Goal: Information Seeking & Learning: Find specific fact

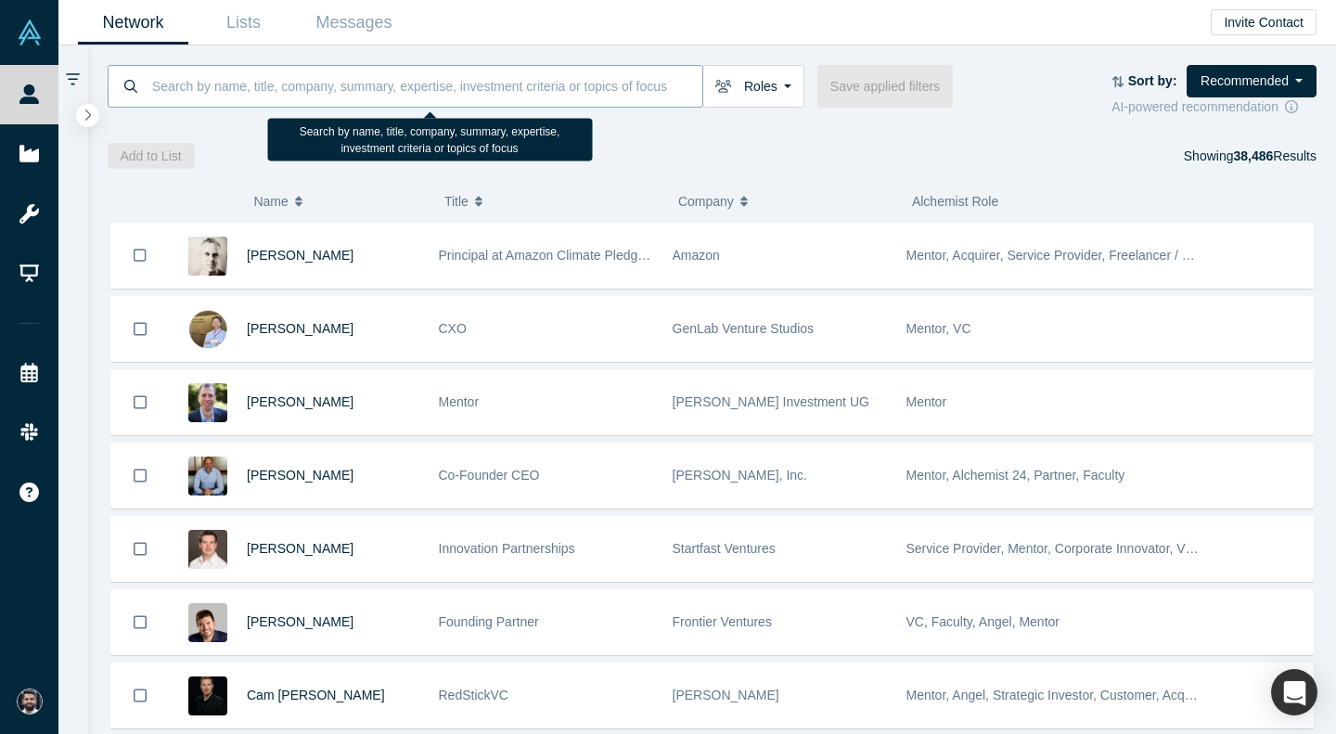
click at [520, 96] on input at bounding box center [426, 86] width 552 height 44
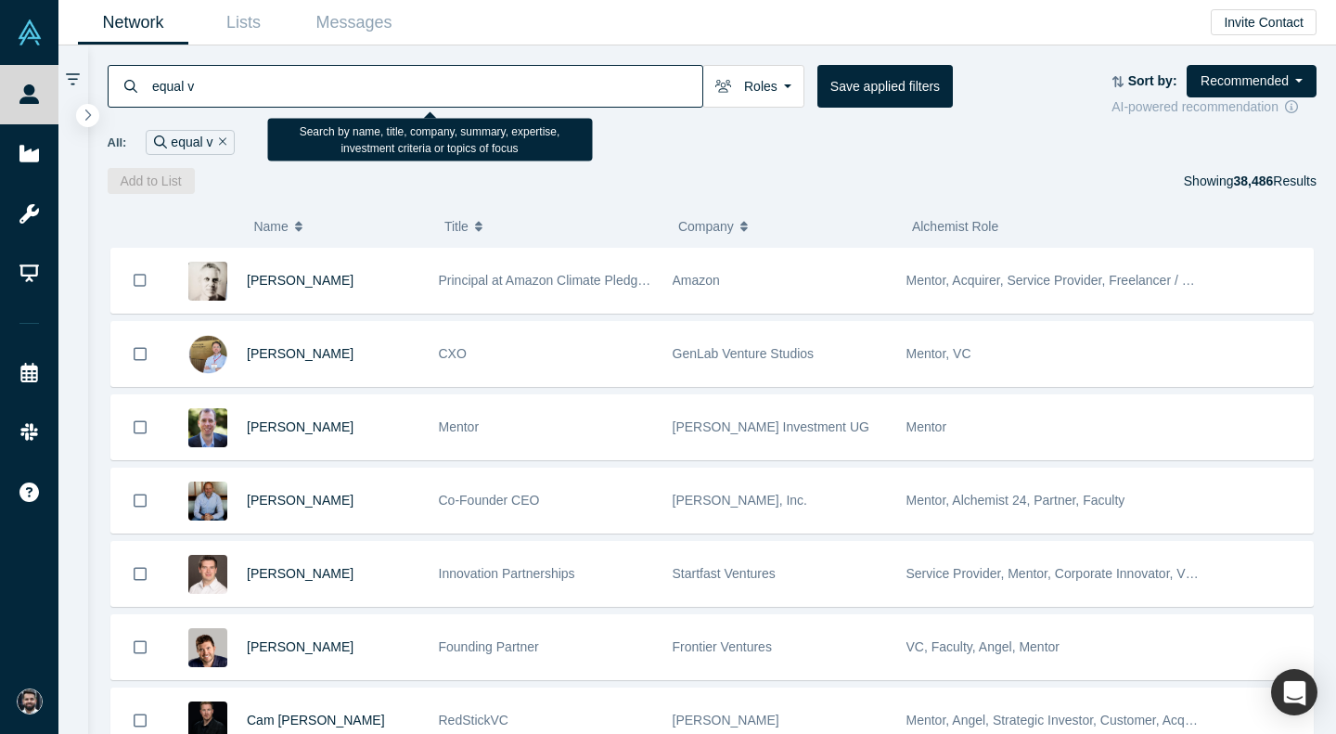
type input "equal v"
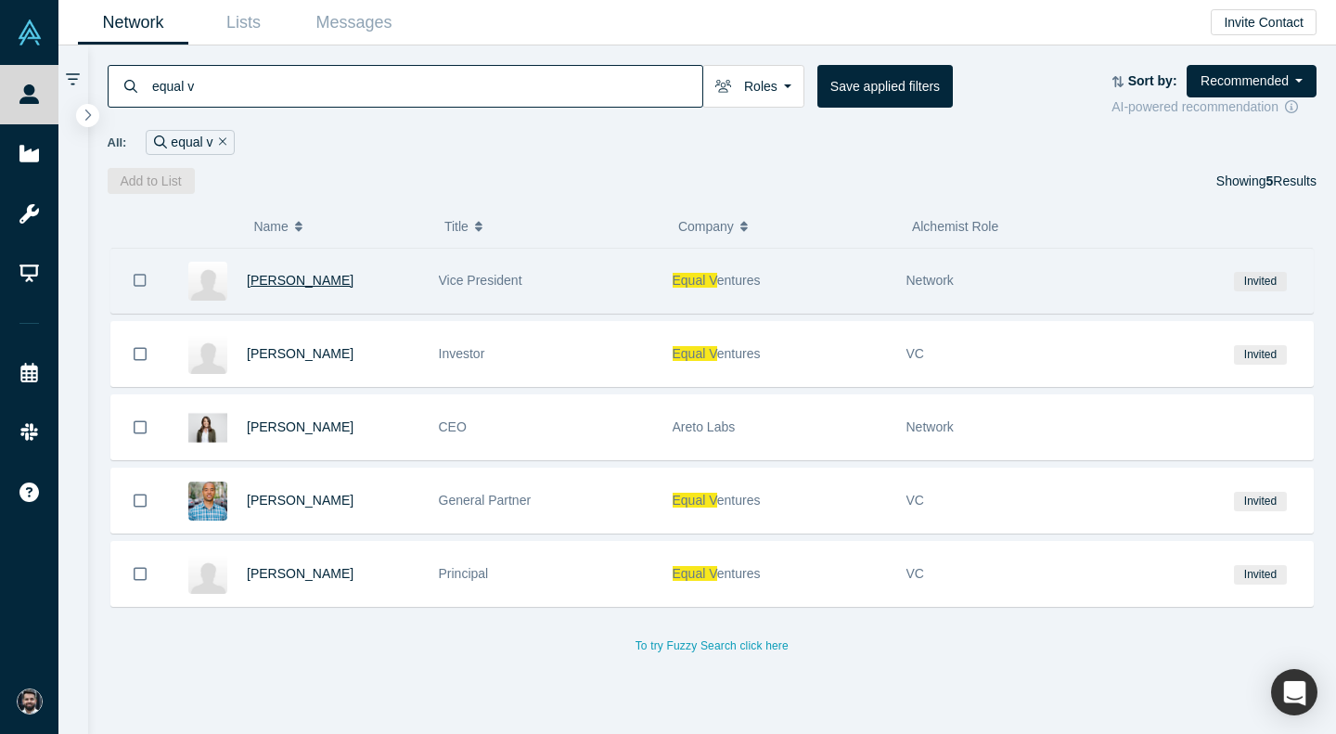
click at [283, 284] on span "[PERSON_NAME]" at bounding box center [300, 280] width 107 height 15
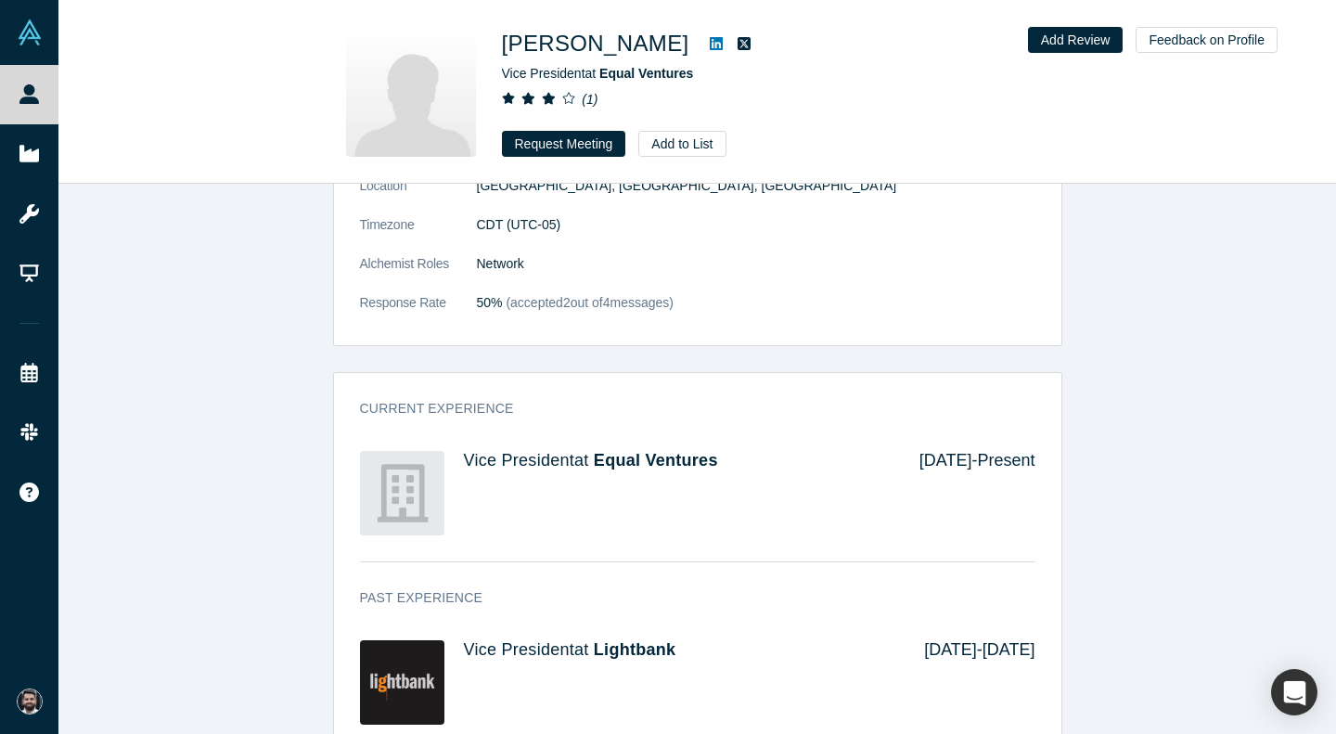
scroll to position [89, 0]
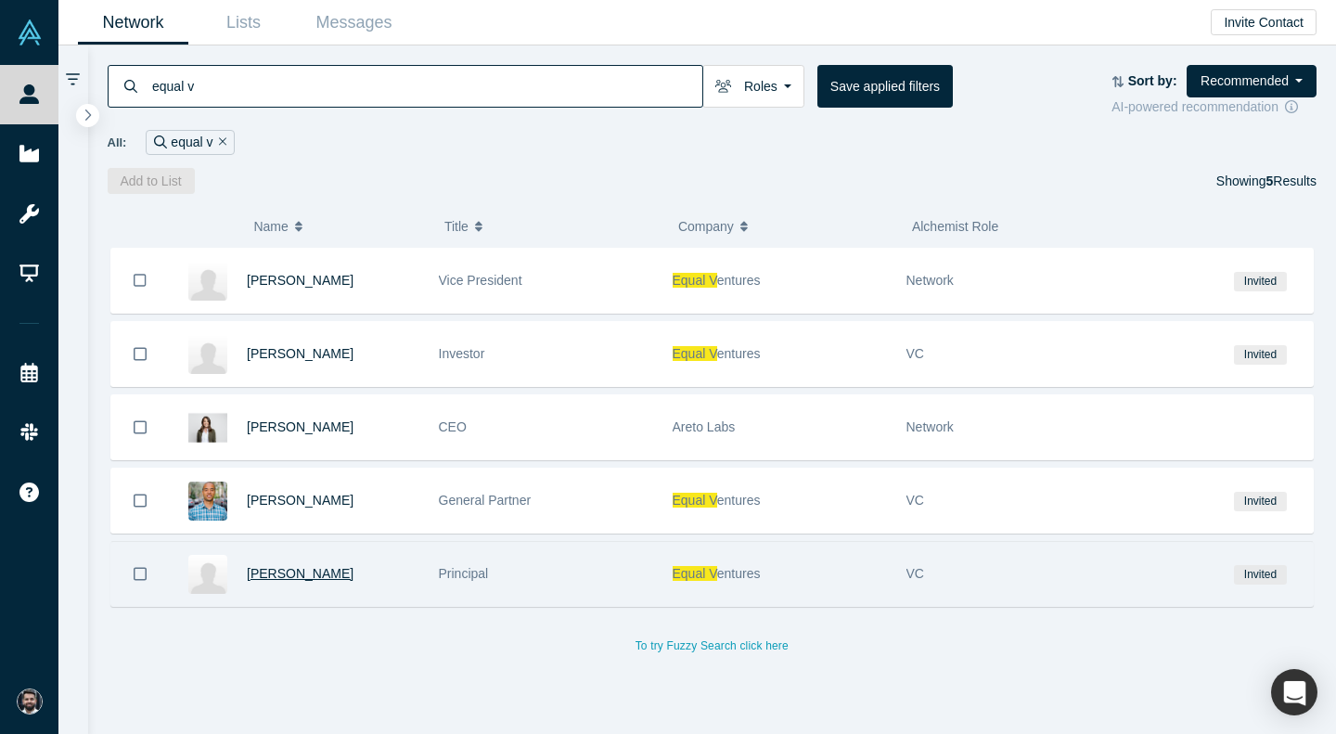
click at [288, 573] on span "[PERSON_NAME]" at bounding box center [300, 573] width 107 height 15
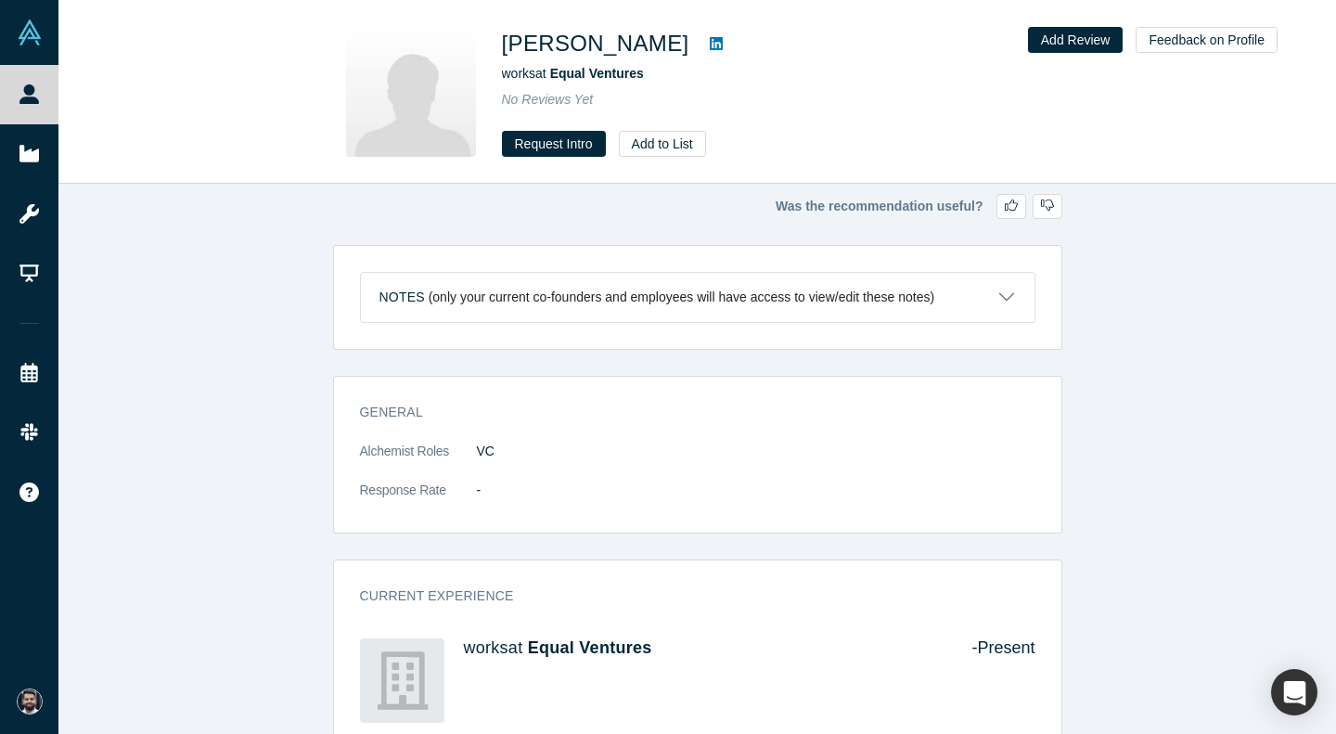
scroll to position [42, 0]
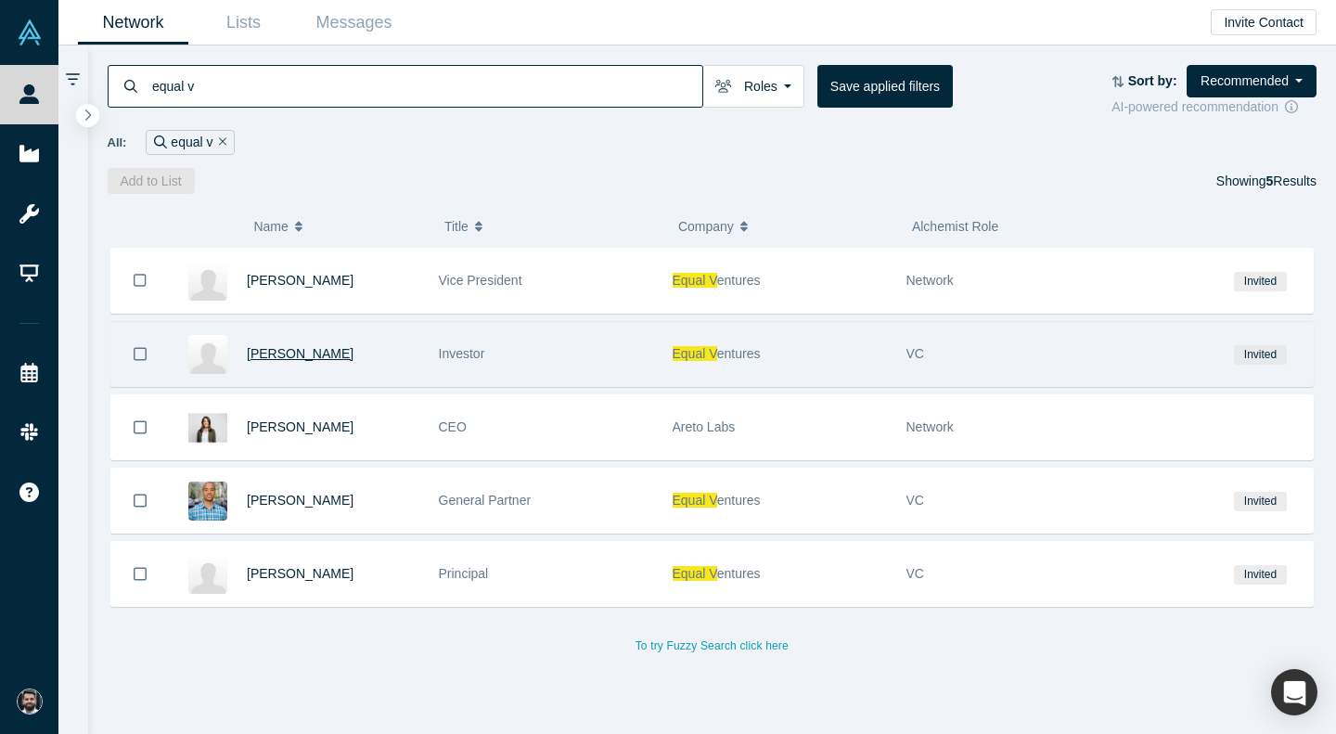
click at [300, 357] on span "[PERSON_NAME]" at bounding box center [300, 353] width 107 height 15
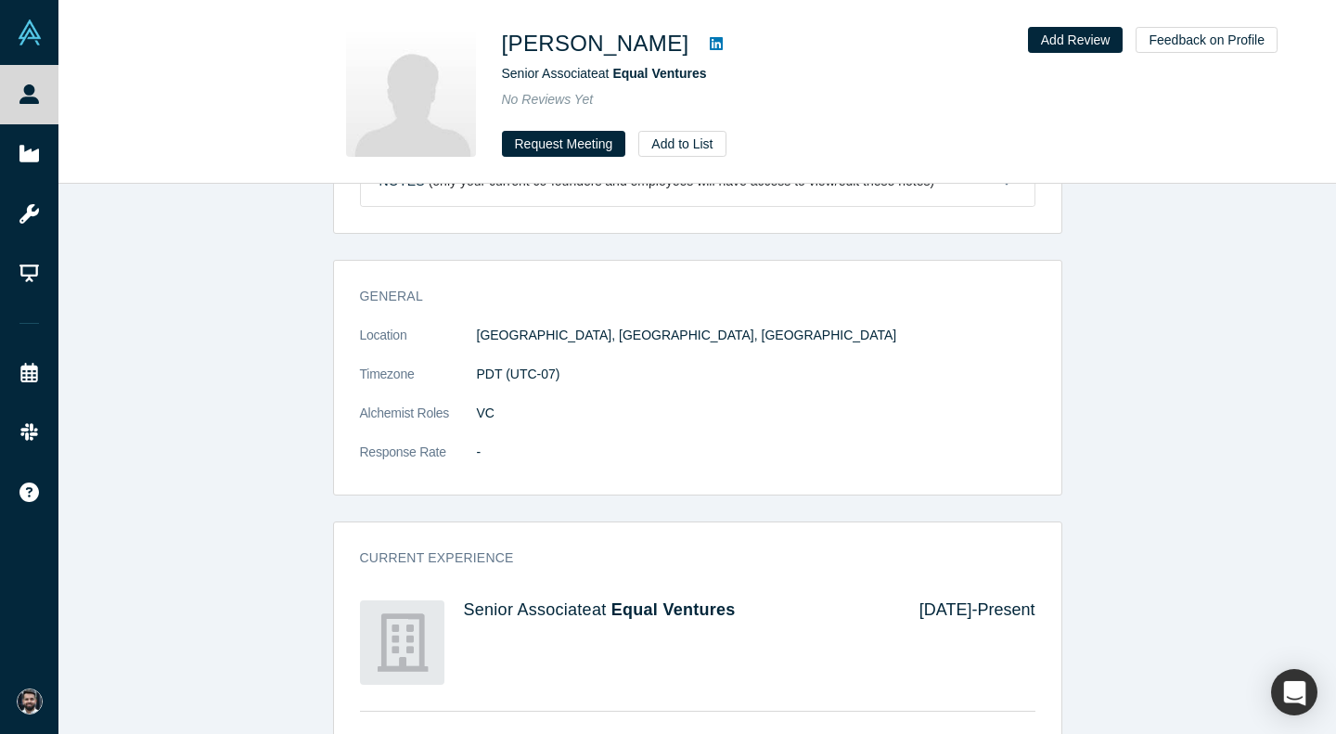
scroll to position [309, 0]
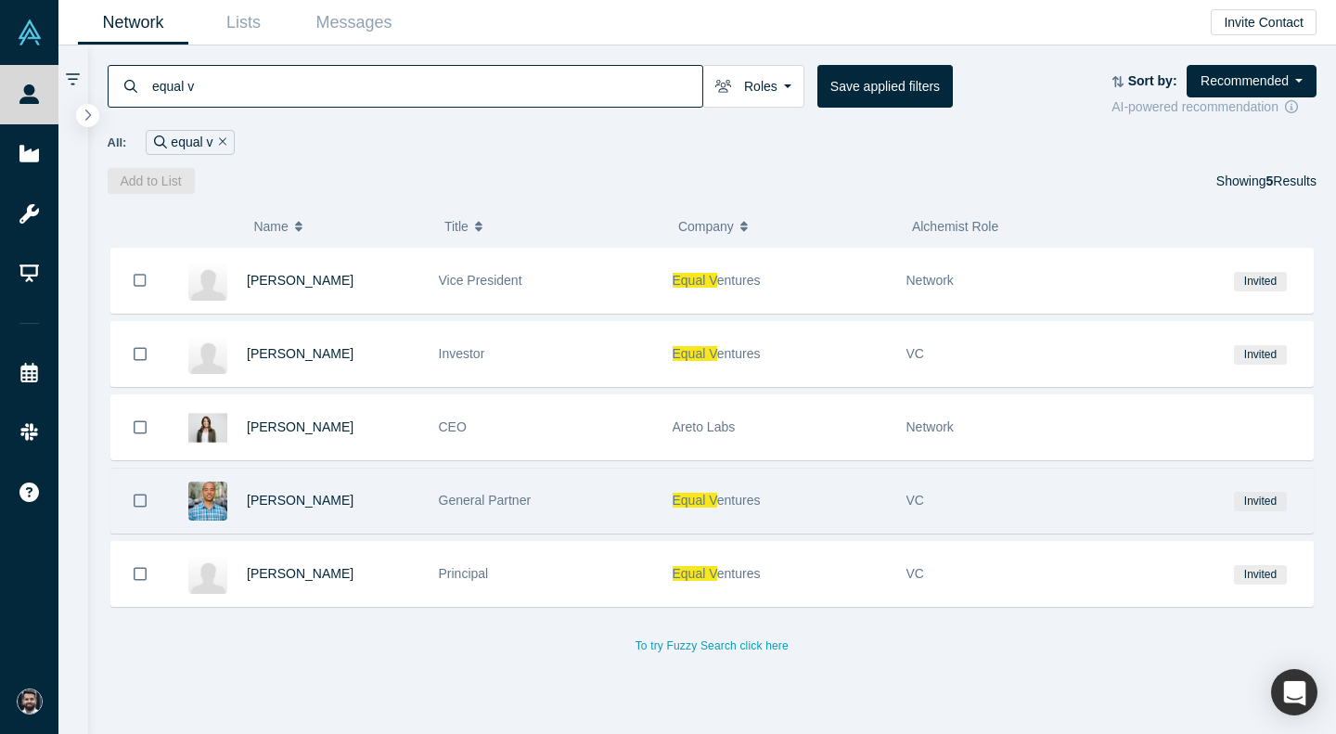
click at [289, 516] on div "[PERSON_NAME]" at bounding box center [333, 501] width 173 height 64
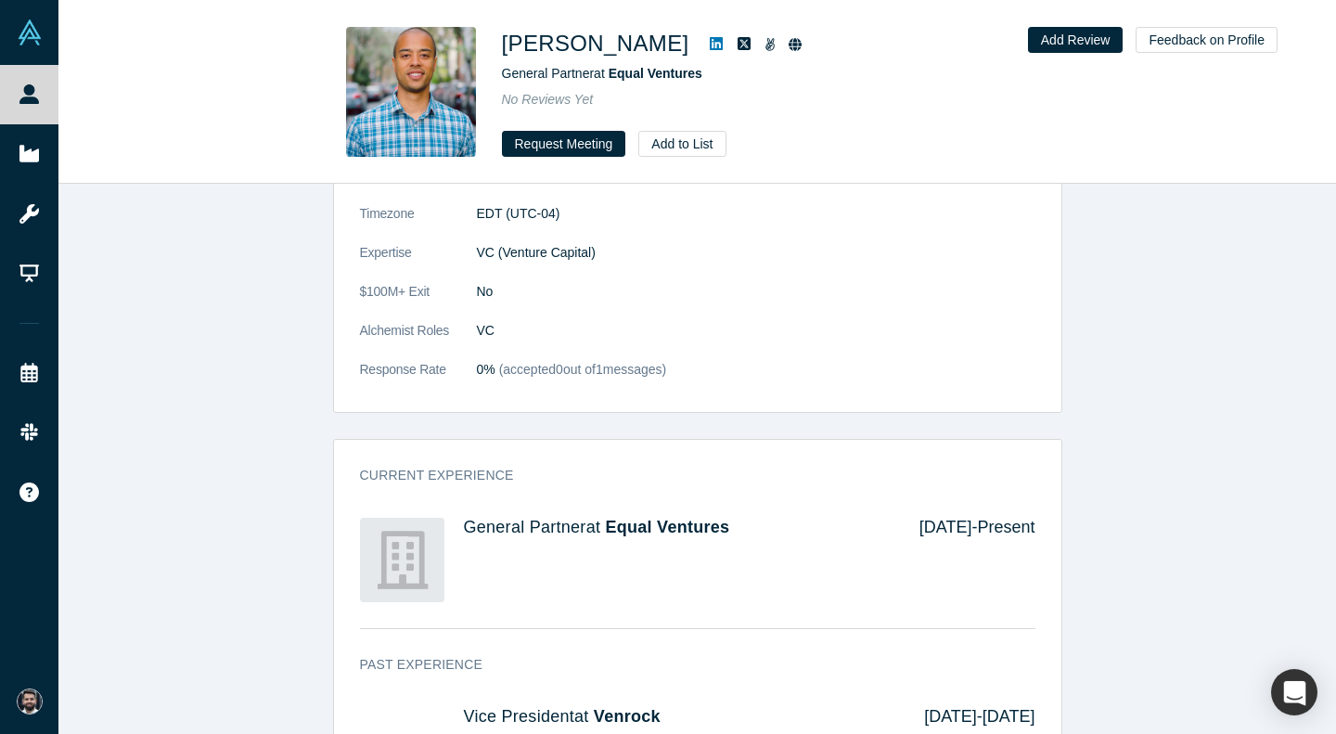
scroll to position [244, 0]
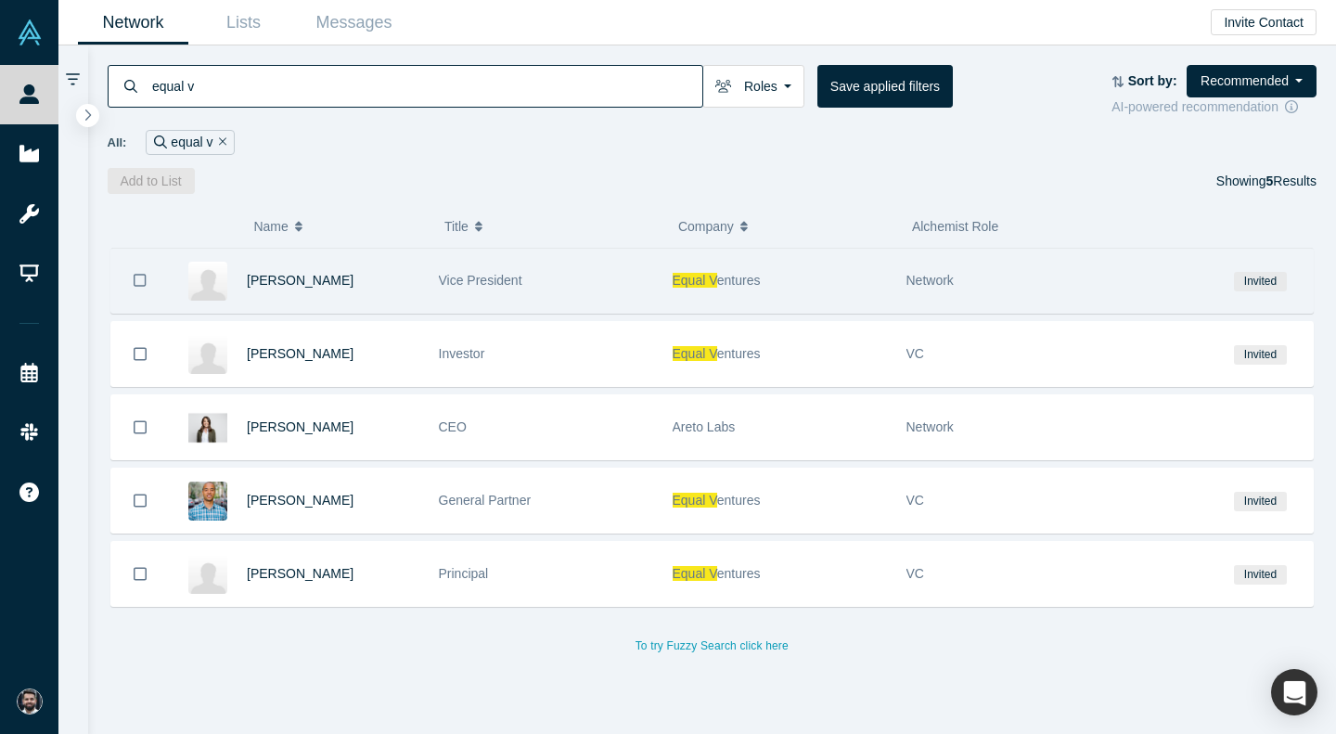
click at [718, 277] on span "entures" at bounding box center [739, 280] width 44 height 15
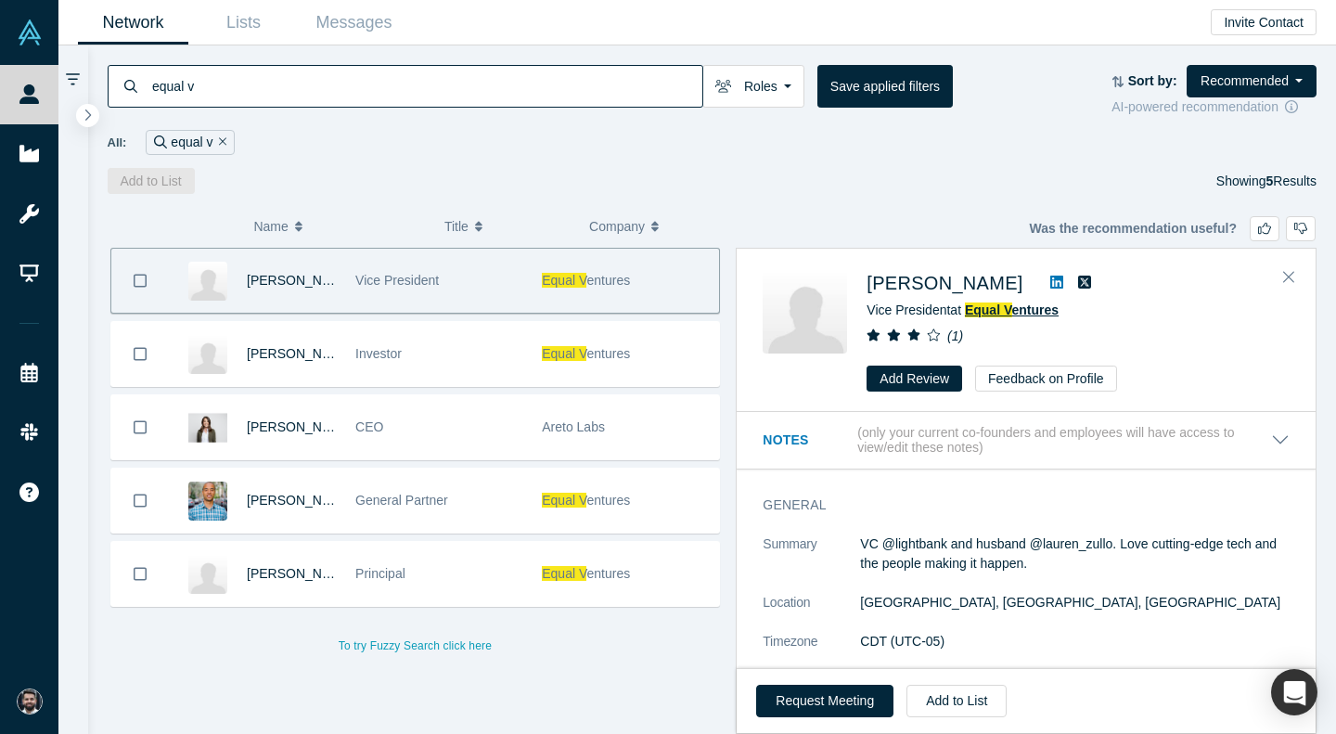
click at [1001, 314] on span "Equal V" at bounding box center [988, 309] width 47 height 15
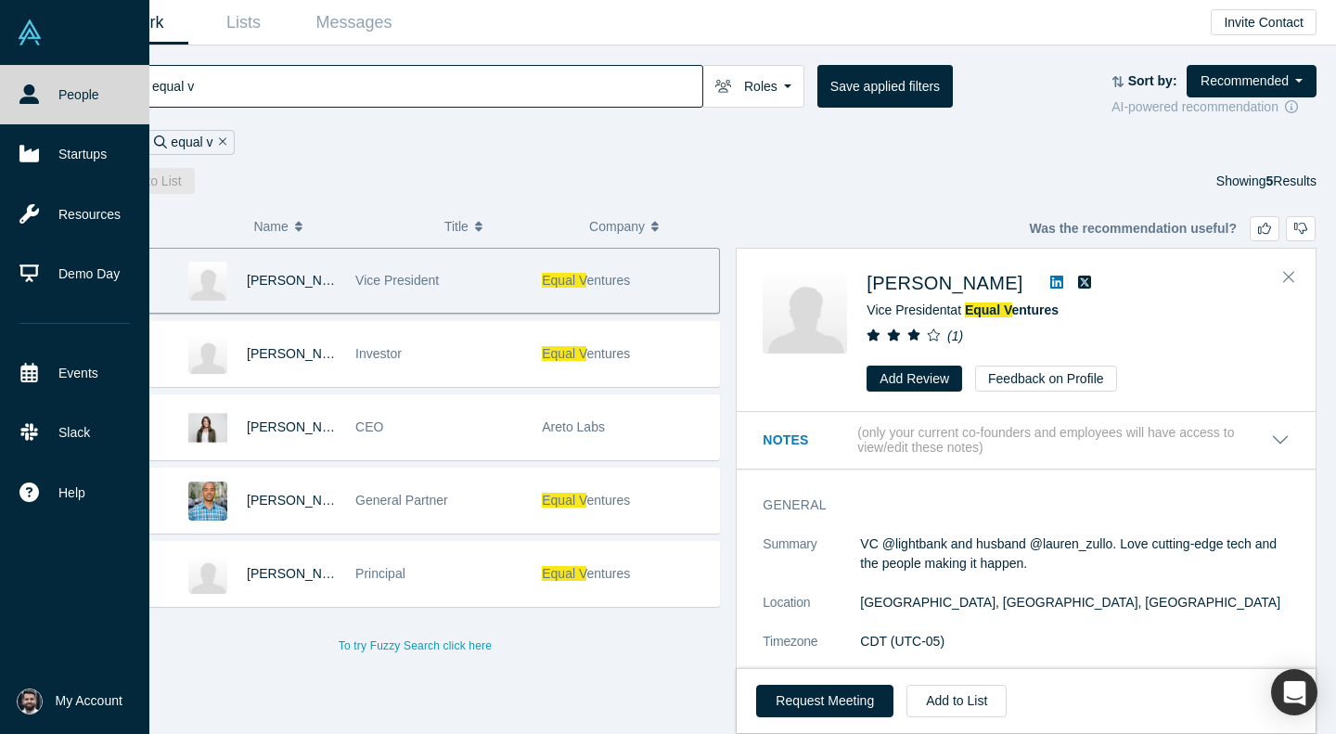
click at [39, 37] on img at bounding box center [30, 32] width 26 height 26
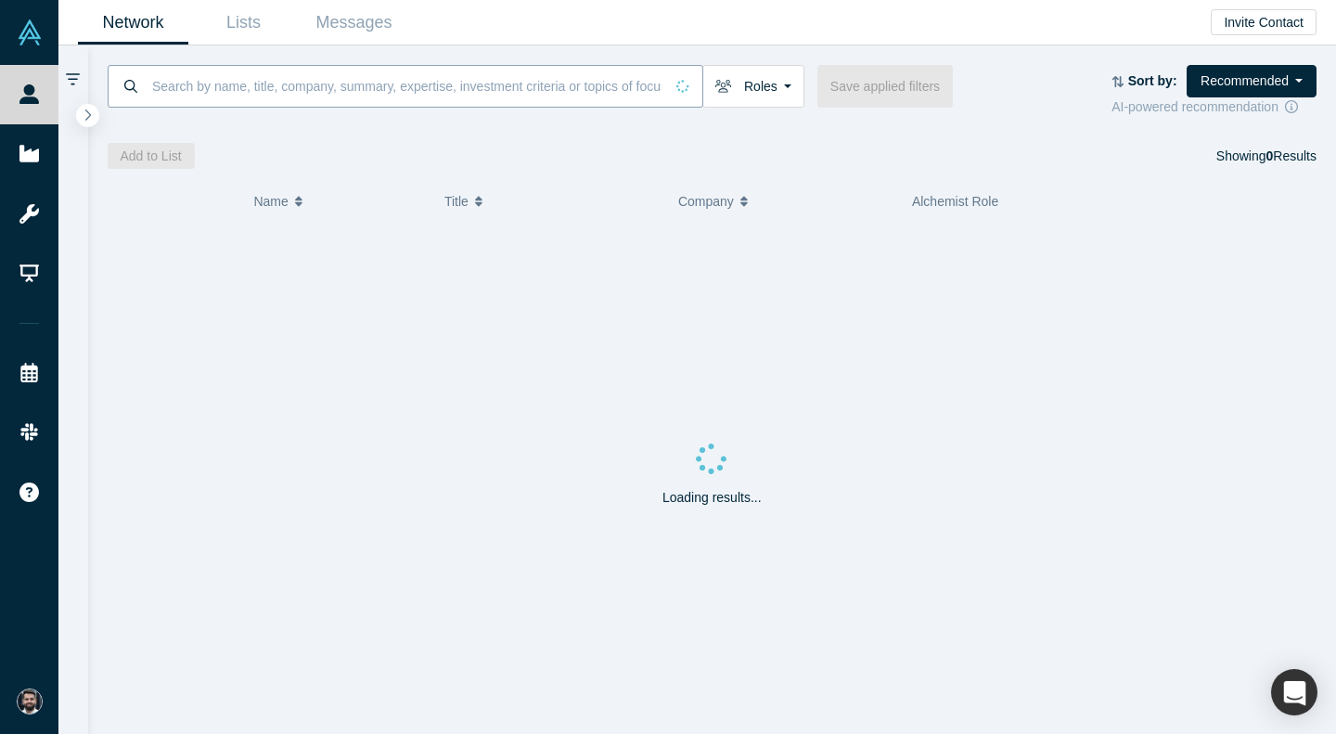
click at [431, 98] on input at bounding box center [406, 86] width 513 height 44
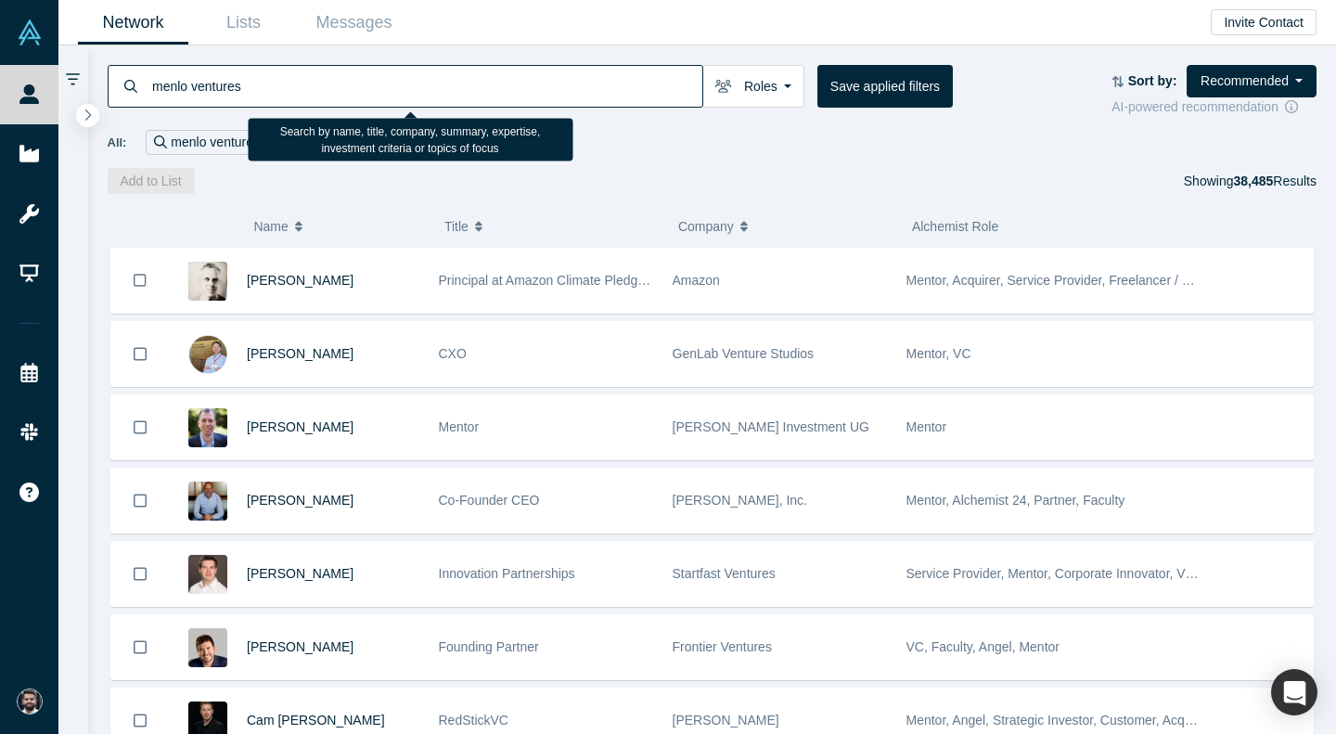
type input "menlo ventures"
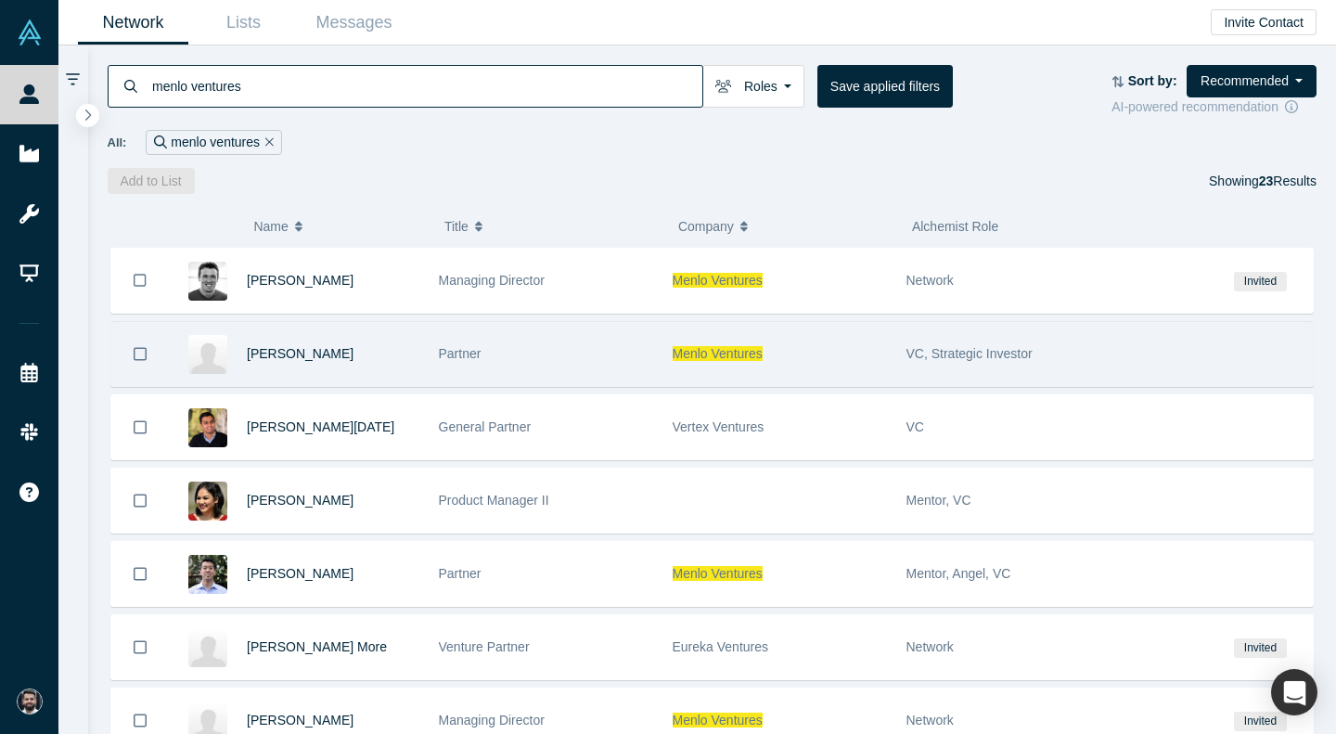
click at [330, 358] on div "Tim Tully" at bounding box center [333, 354] width 173 height 64
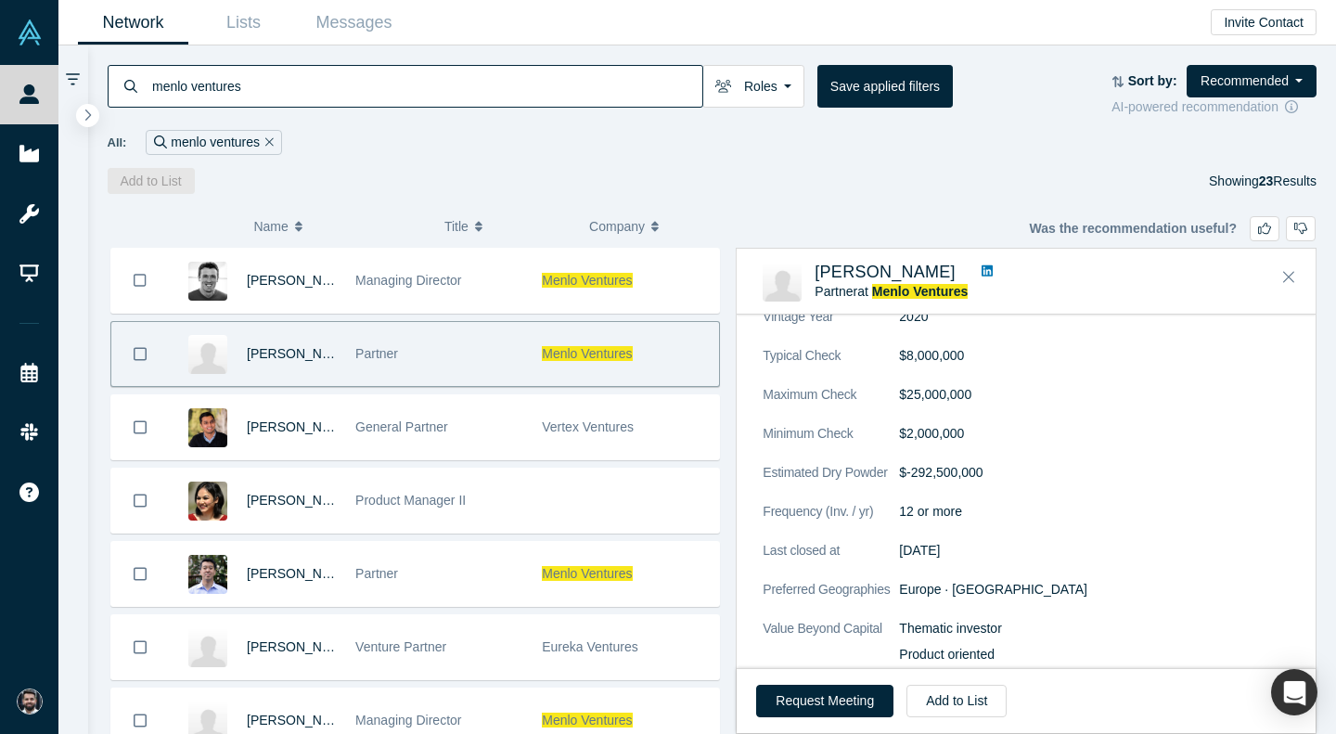
scroll to position [1449, 0]
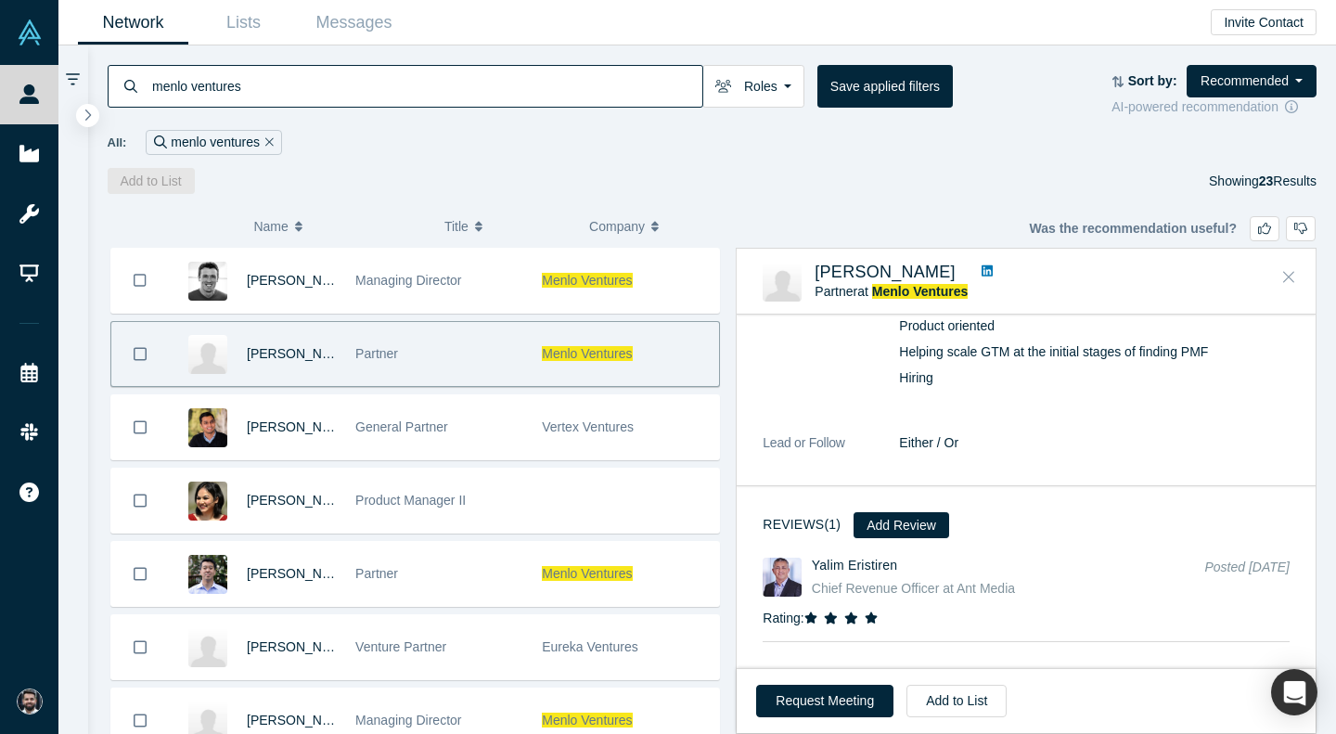
click at [1298, 284] on button "Close" at bounding box center [1289, 278] width 28 height 30
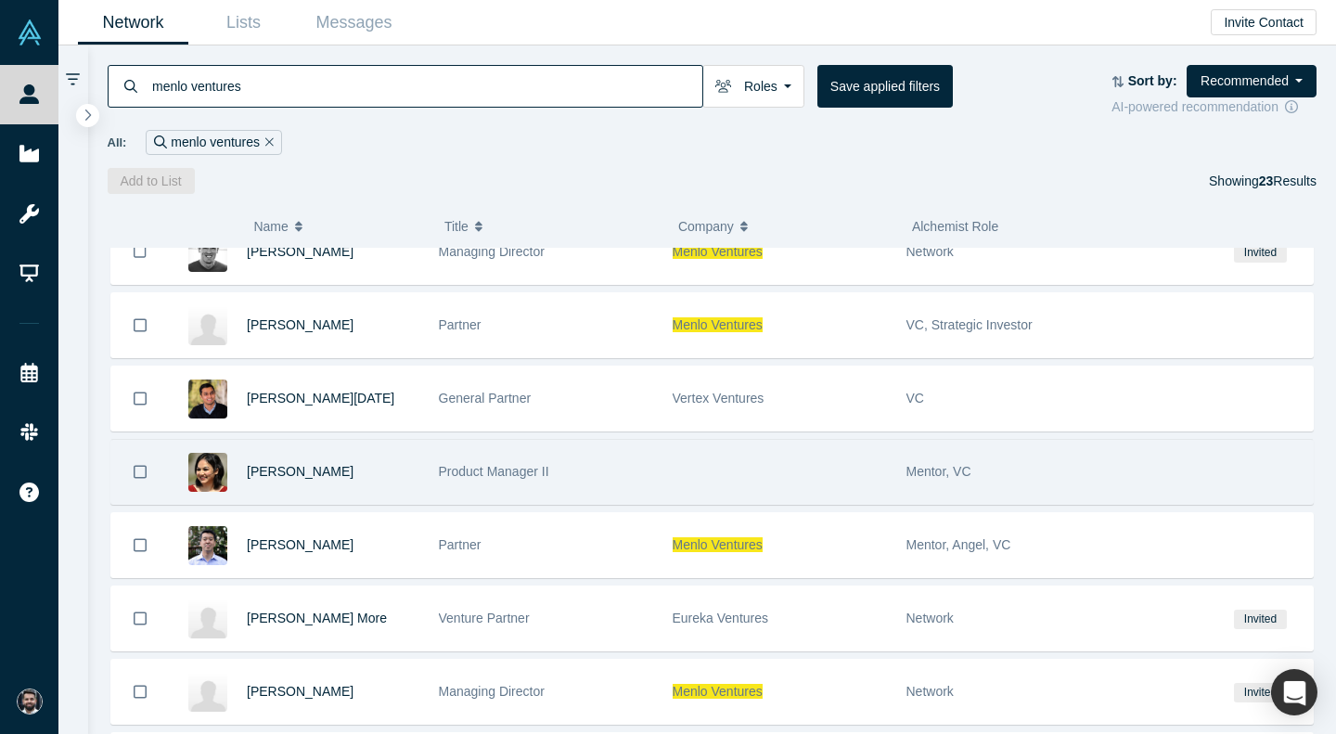
scroll to position [32, 0]
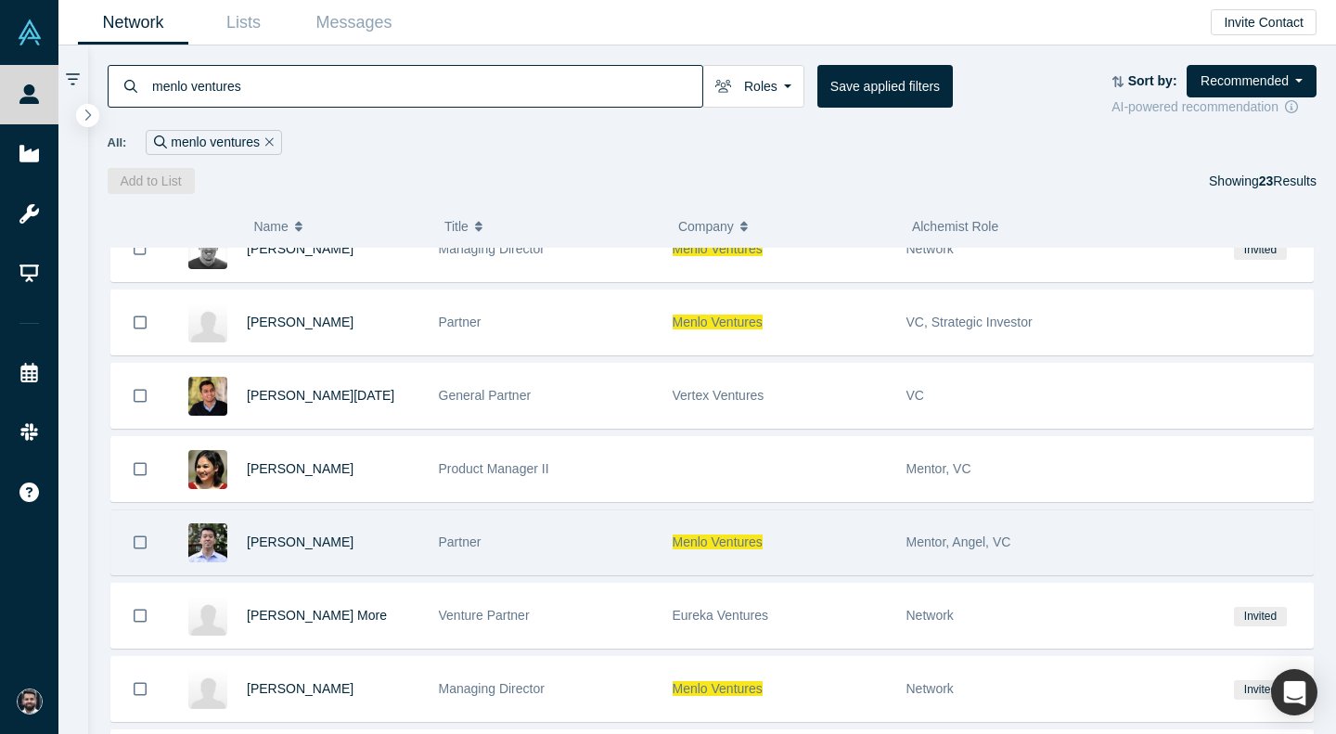
click at [607, 543] on div "Partner" at bounding box center [546, 542] width 214 height 64
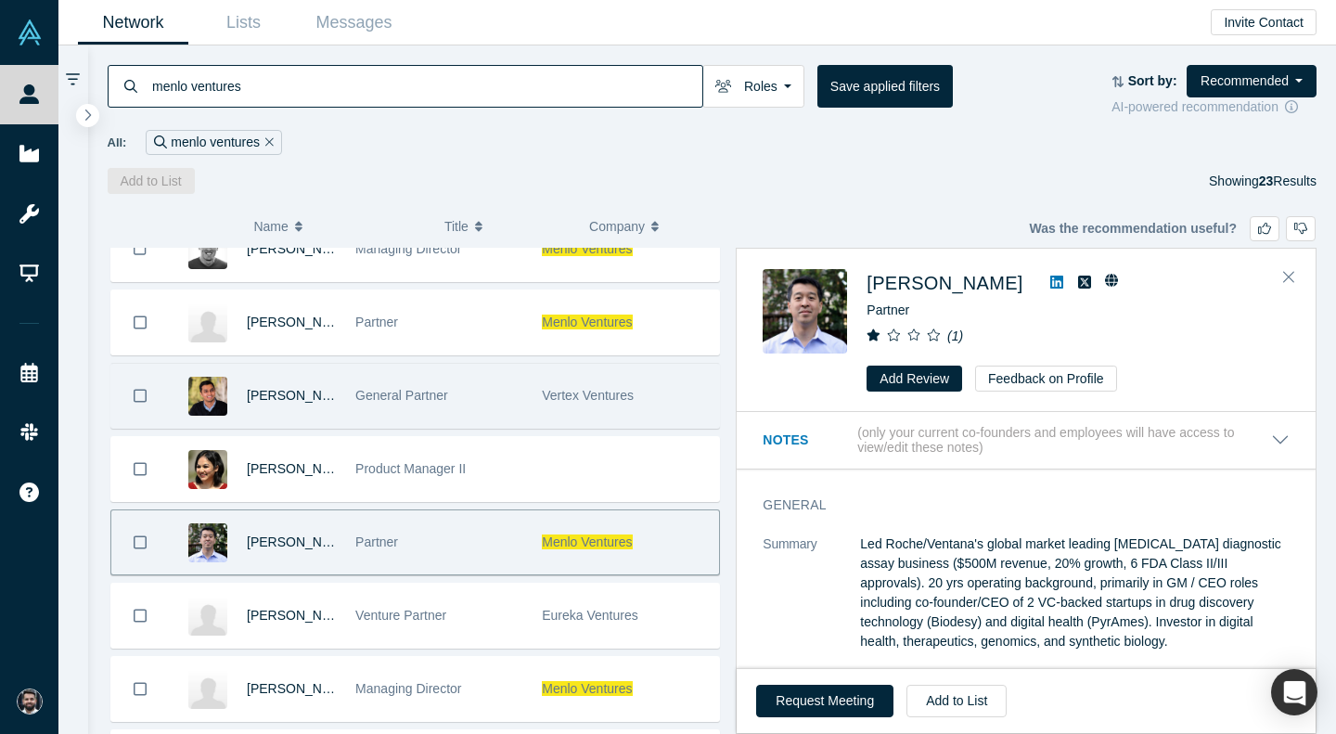
click at [486, 399] on div "General Partner" at bounding box center [438, 396] width 167 height 64
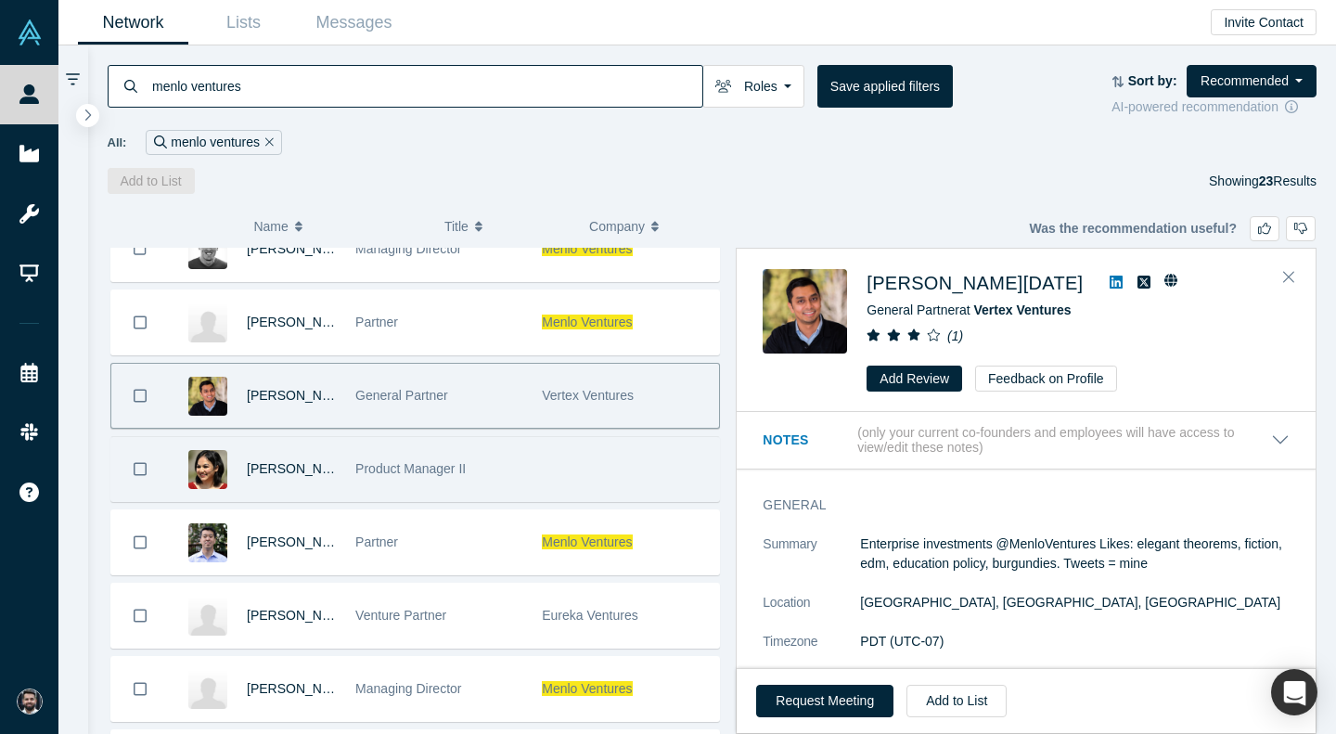
click at [495, 460] on div "Product Manager II" at bounding box center [438, 469] width 167 height 64
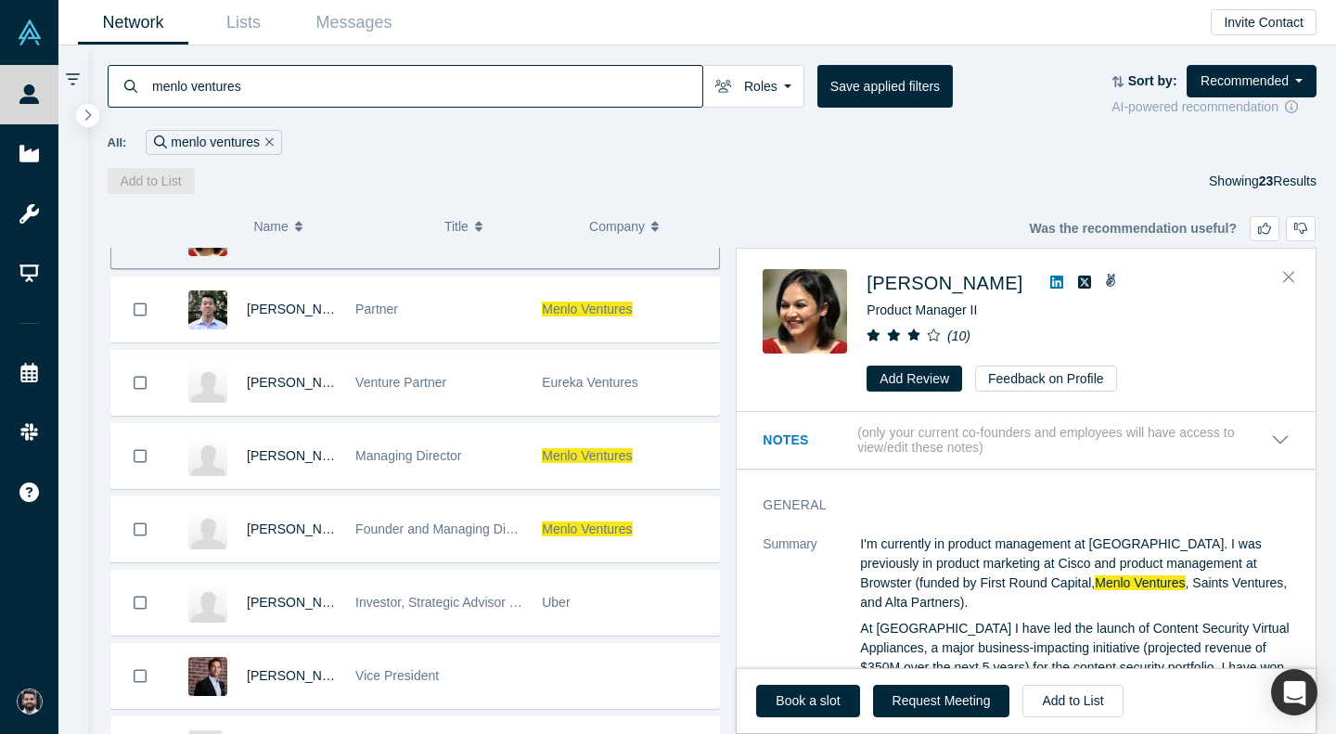
scroll to position [265, 0]
click at [495, 460] on div "Managing Director" at bounding box center [438, 455] width 167 height 64
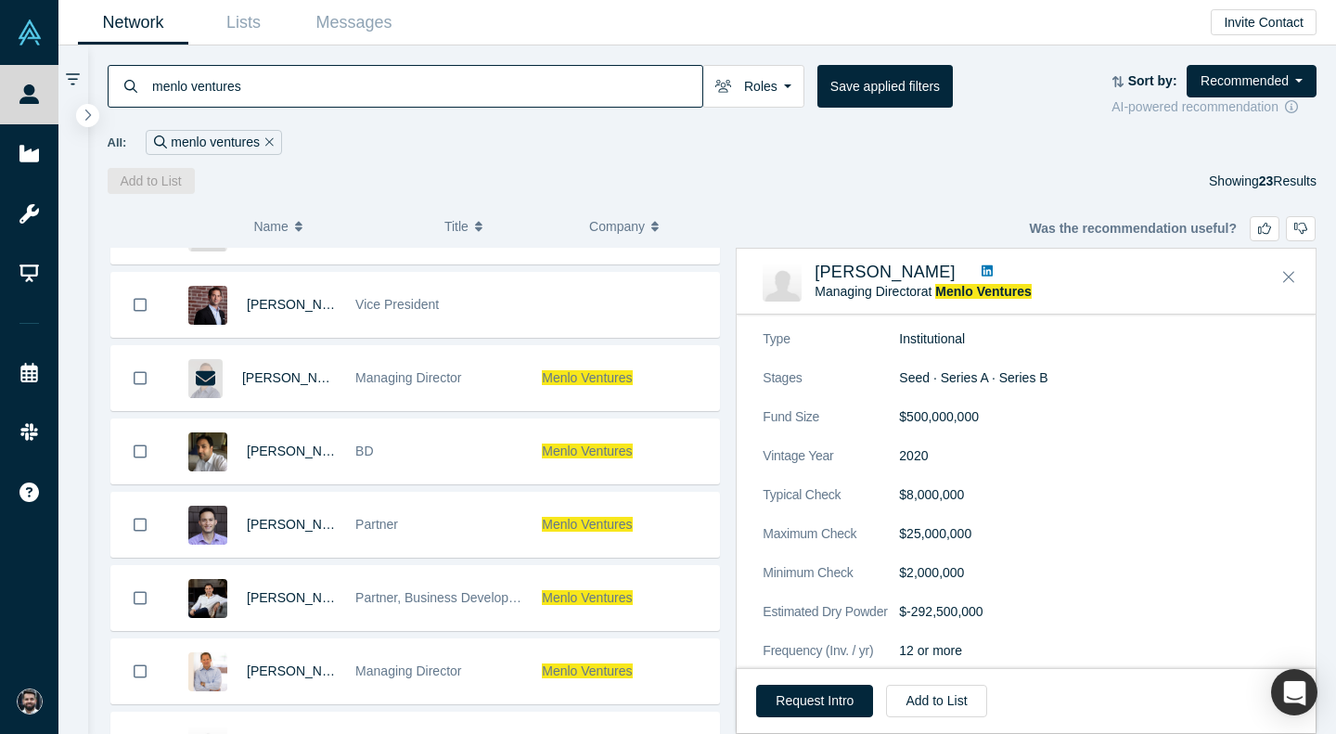
scroll to position [773, 0]
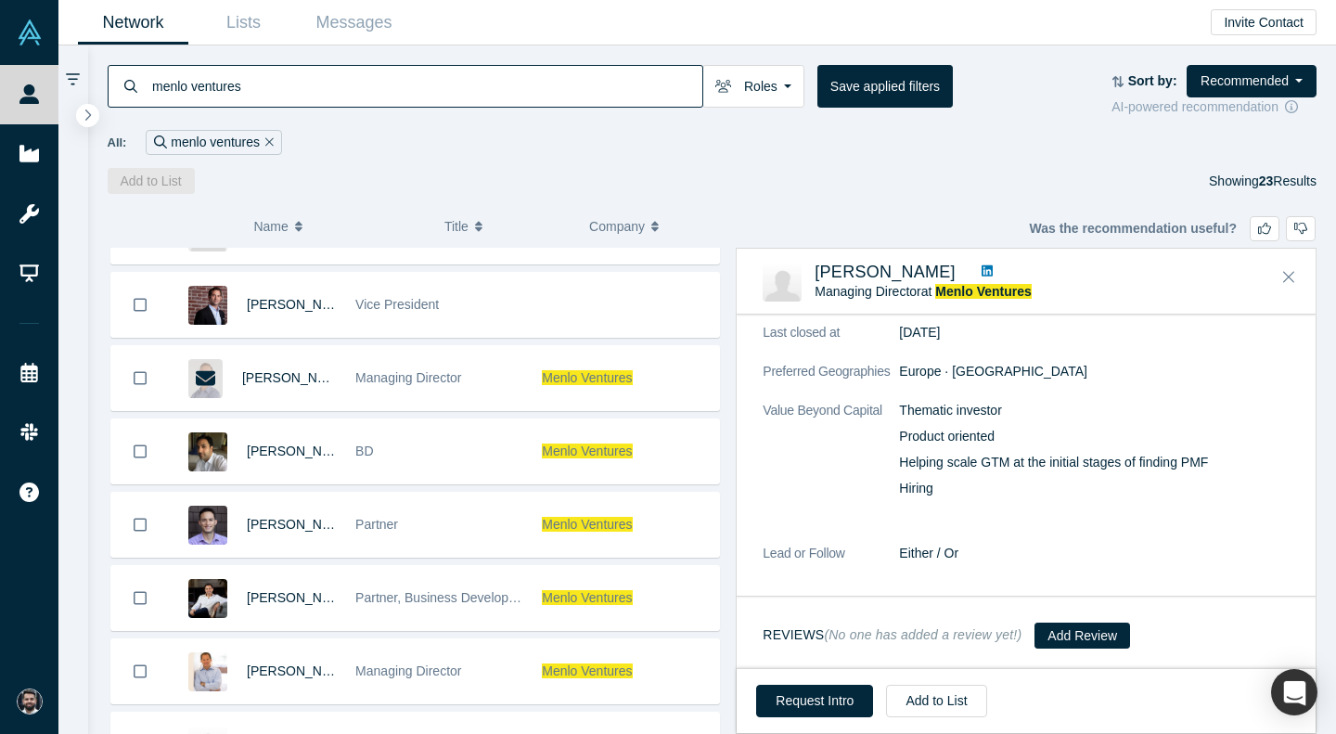
click at [982, 267] on icon at bounding box center [987, 270] width 11 height 11
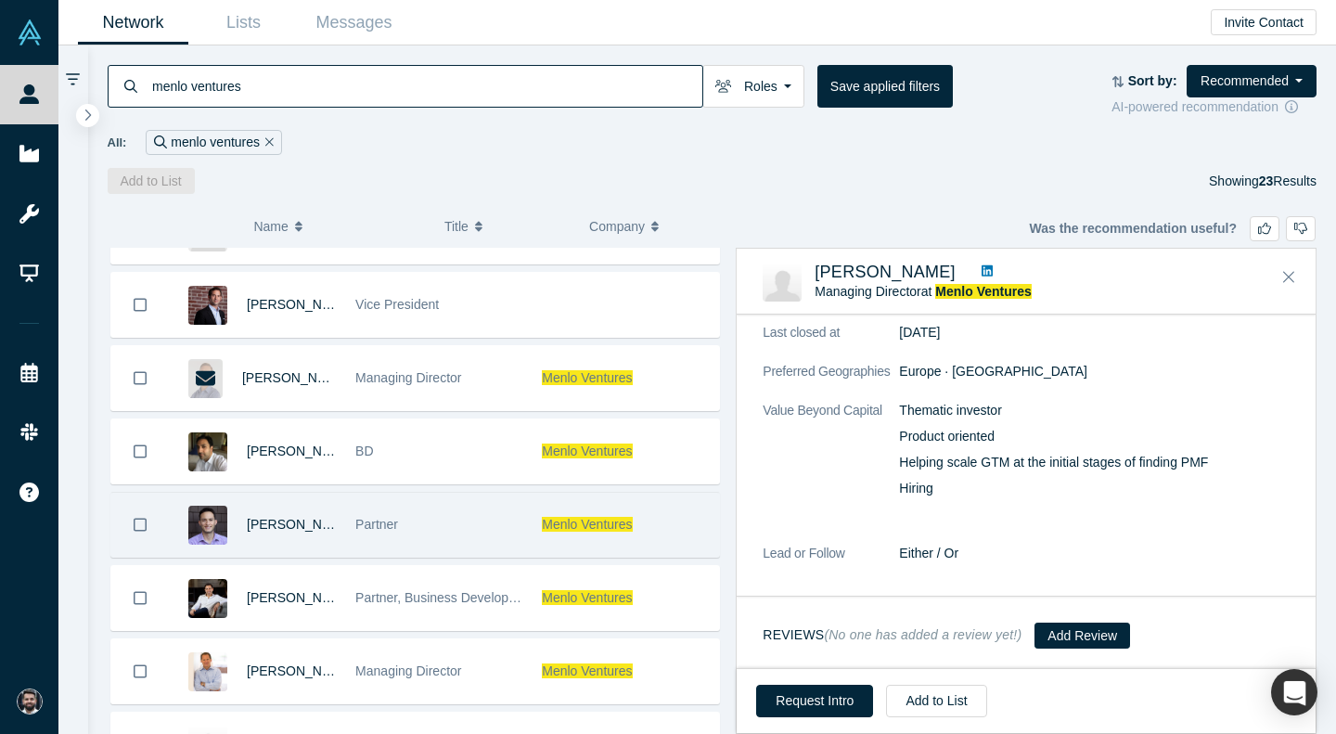
scroll to position [712, 0]
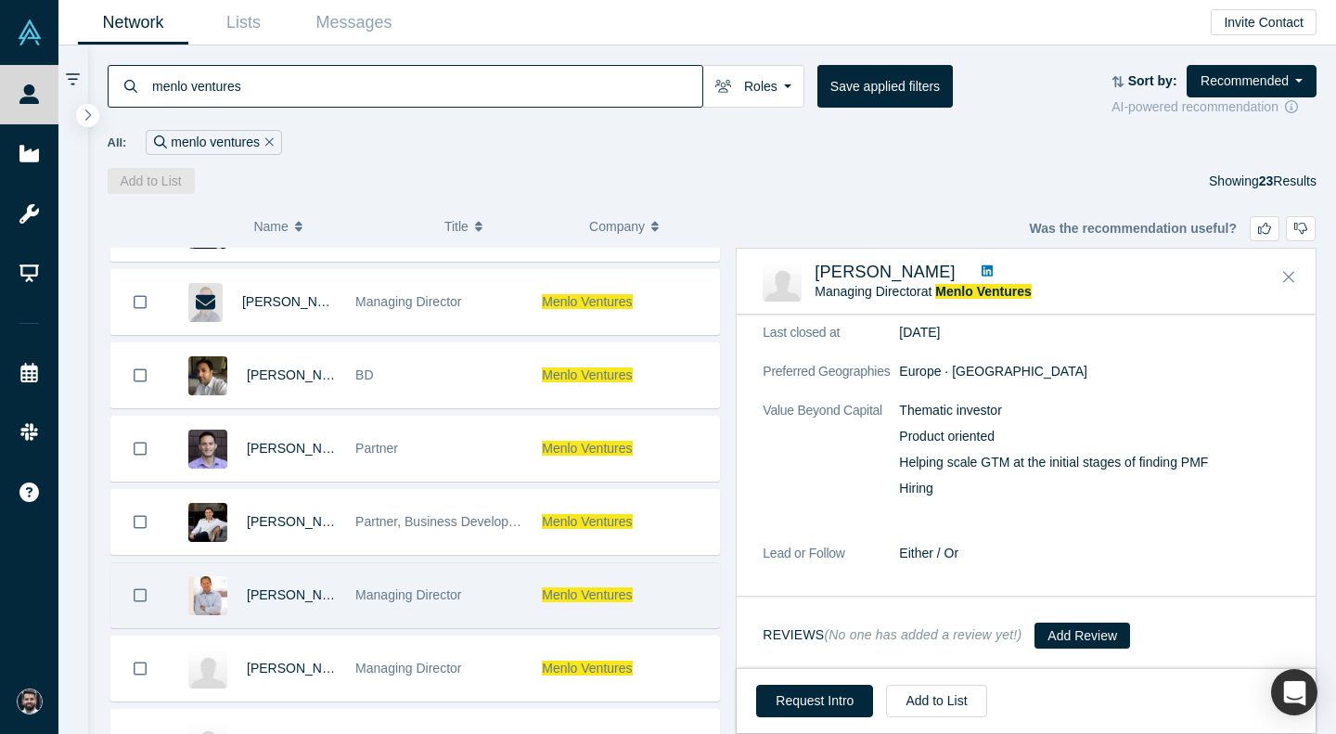
click at [517, 587] on div "Managing Director" at bounding box center [438, 595] width 167 height 64
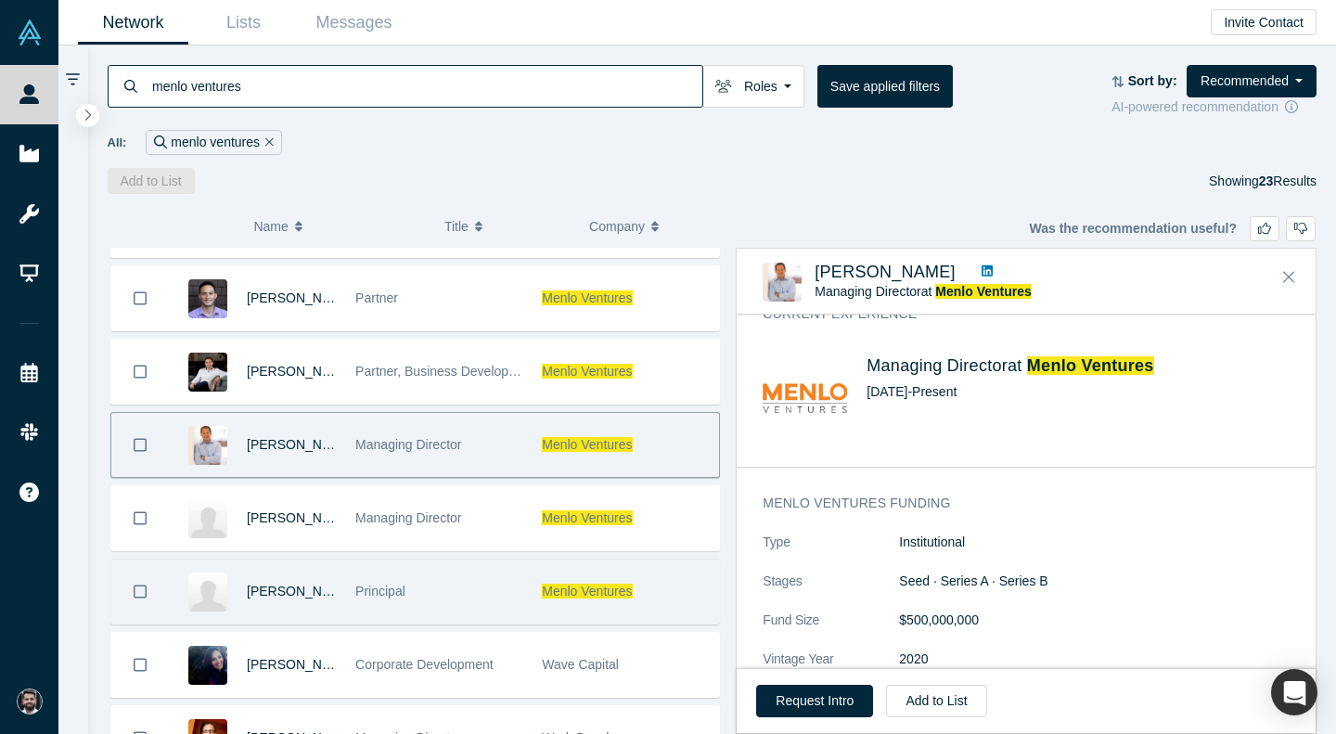
scroll to position [901, 0]
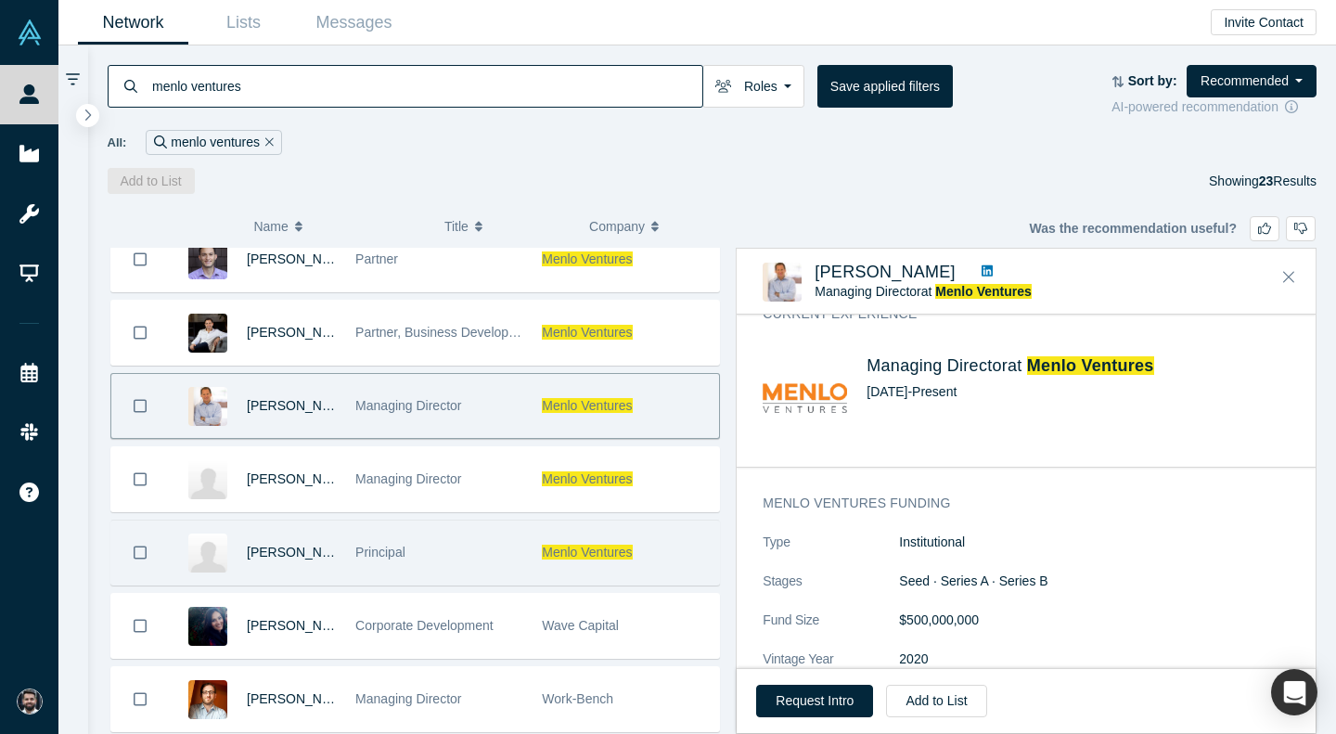
click at [456, 556] on div "Principal" at bounding box center [438, 552] width 167 height 64
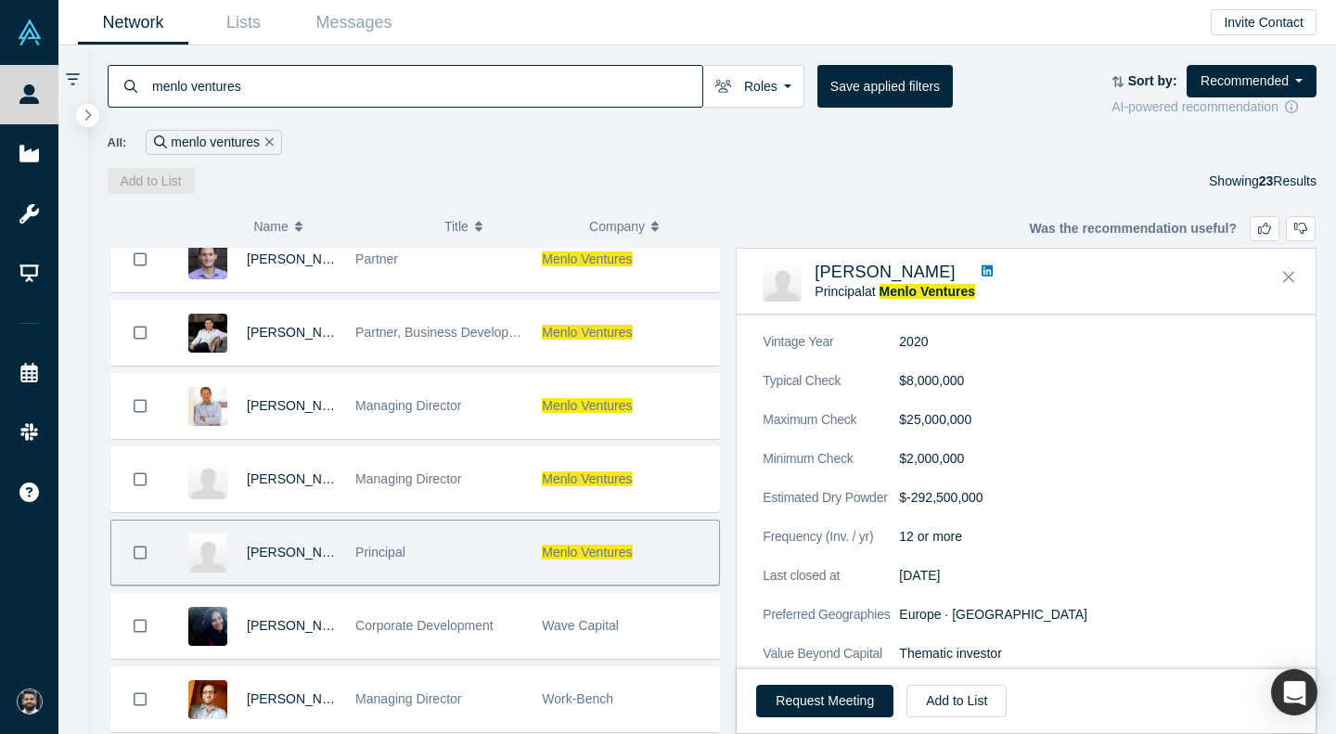
scroll to position [851, 0]
